Goal: Find specific page/section: Find specific page/section

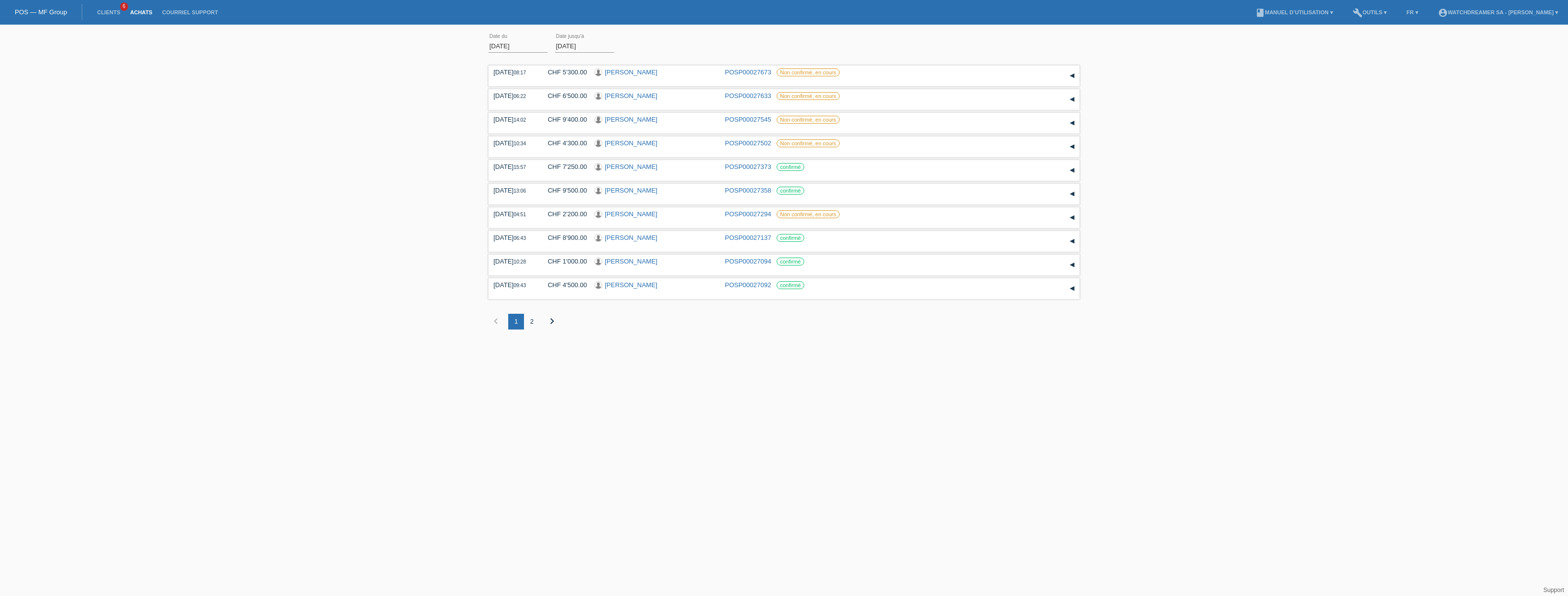
click at [143, 13] on link "Achats" at bounding box center [141, 12] width 32 height 6
click at [146, 16] on li "Achats" at bounding box center [141, 12] width 32 height 25
click at [531, 321] on div "2" at bounding box center [532, 322] width 16 height 16
click at [494, 320] on icon "chevron_left" at bounding box center [495, 321] width 12 height 12
